Goal: Navigation & Orientation: Find specific page/section

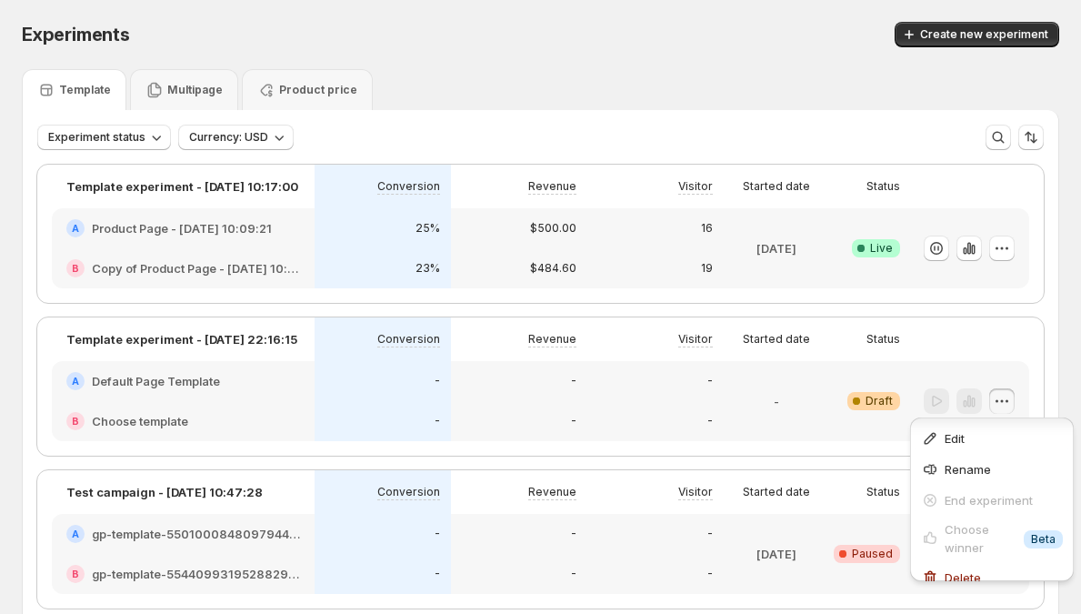
scroll to position [15, 0]
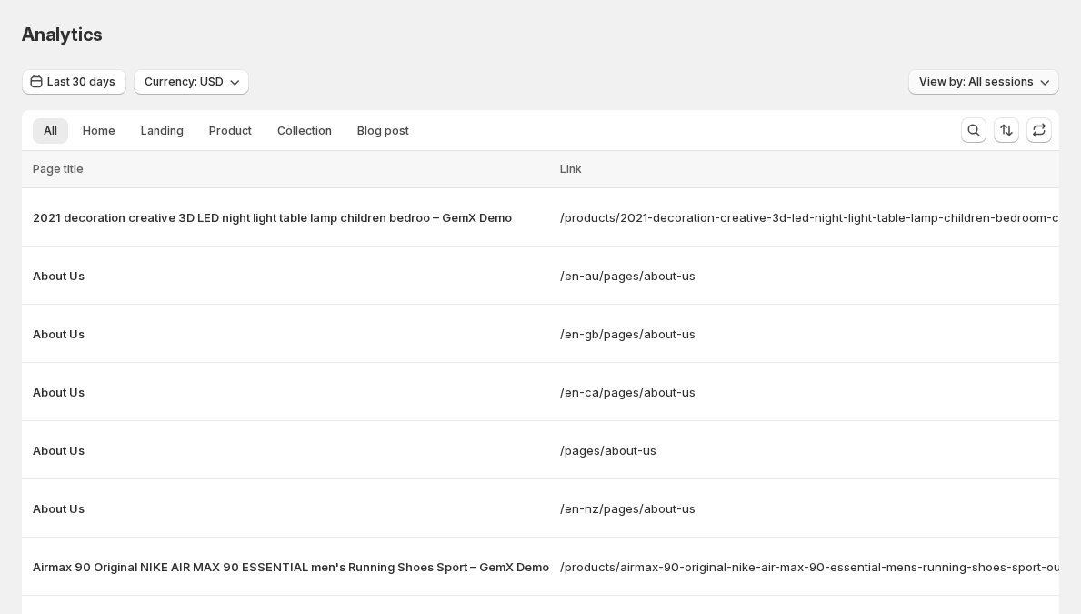
click at [1008, 73] on button "View by: All sessions" at bounding box center [983, 81] width 151 height 25
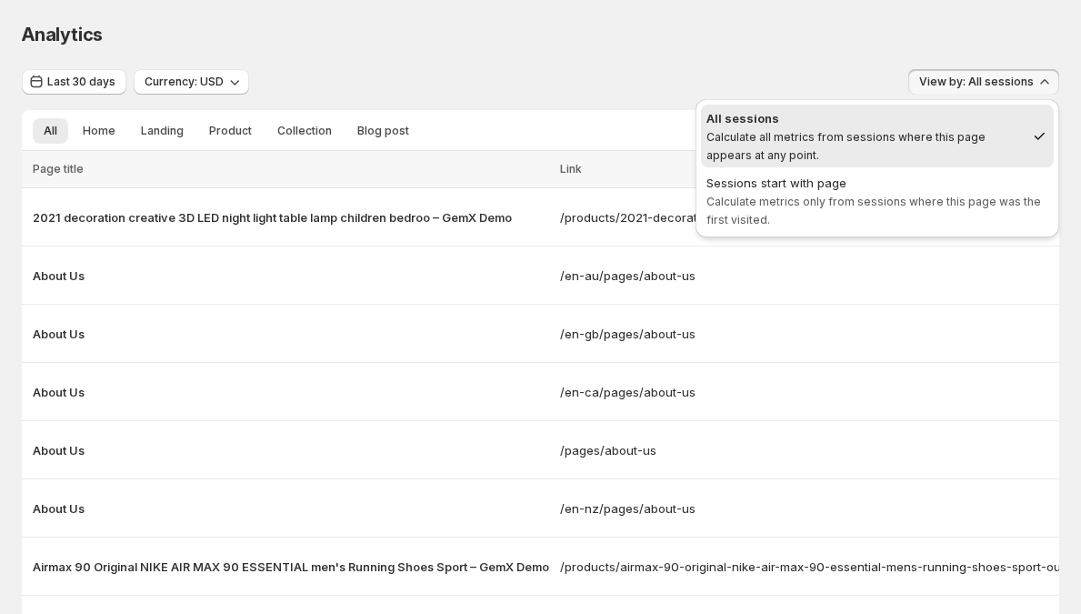
click at [1008, 73] on button "View by: All sessions" at bounding box center [983, 81] width 151 height 25
